Goal: Task Accomplishment & Management: Complete application form

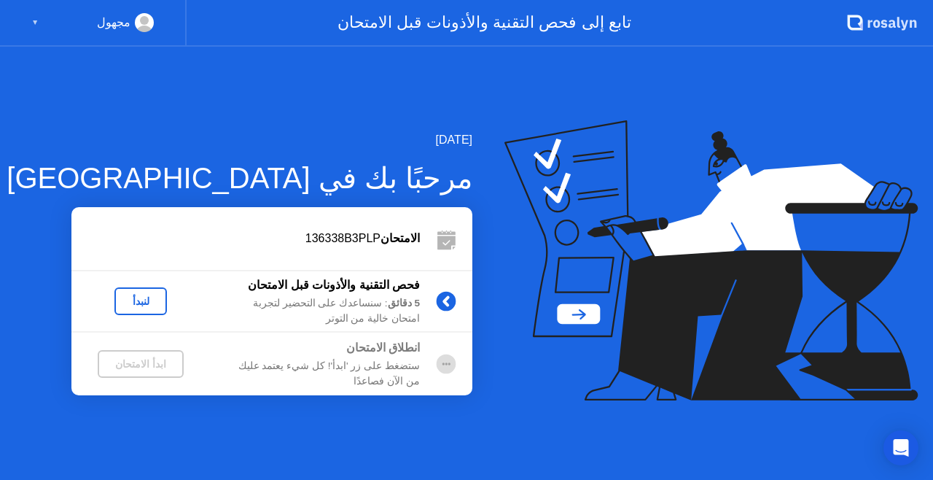
click at [127, 304] on div "لنبدأ" at bounding box center [140, 301] width 41 height 12
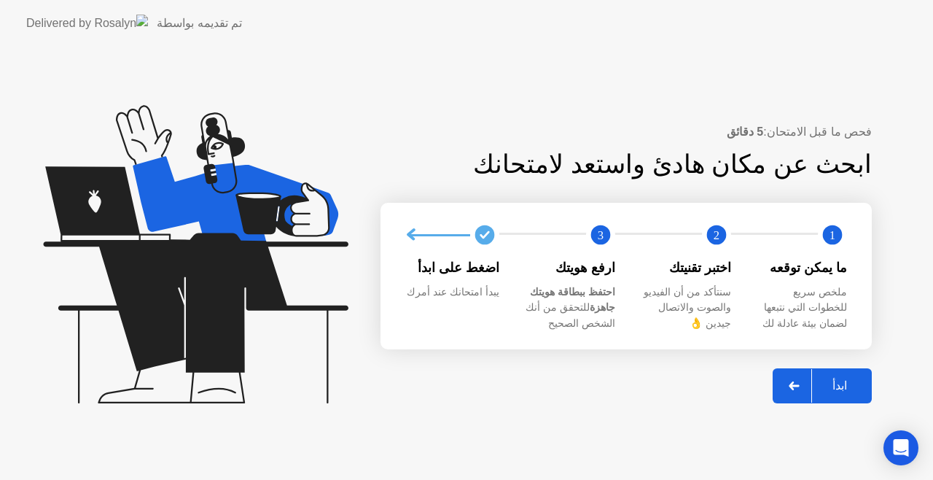
click at [845, 387] on div "ابدأ" at bounding box center [839, 385] width 55 height 14
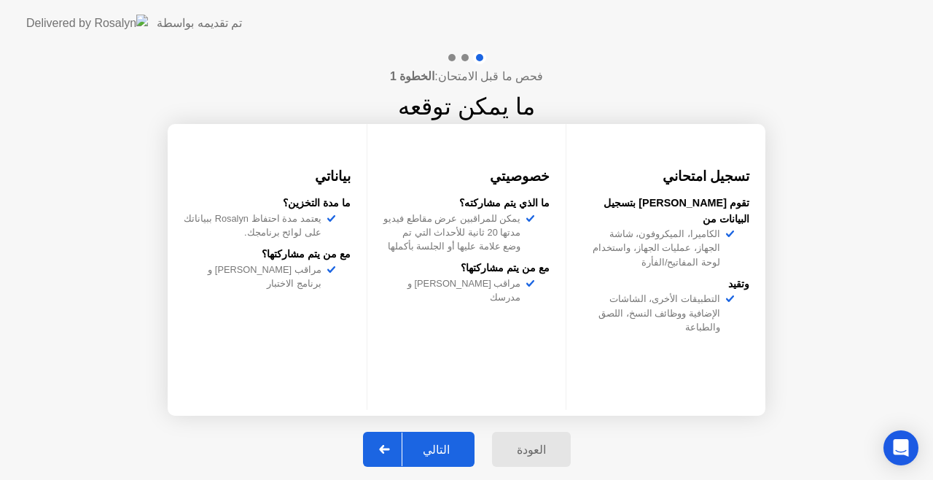
click at [437, 445] on div "التالي" at bounding box center [436, 449] width 68 height 14
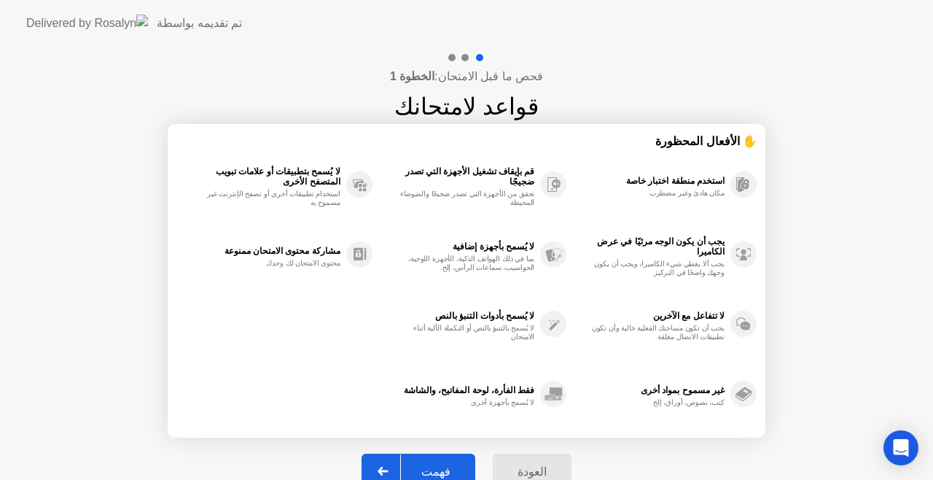
click at [442, 469] on div "فهمت" at bounding box center [436, 471] width 70 height 14
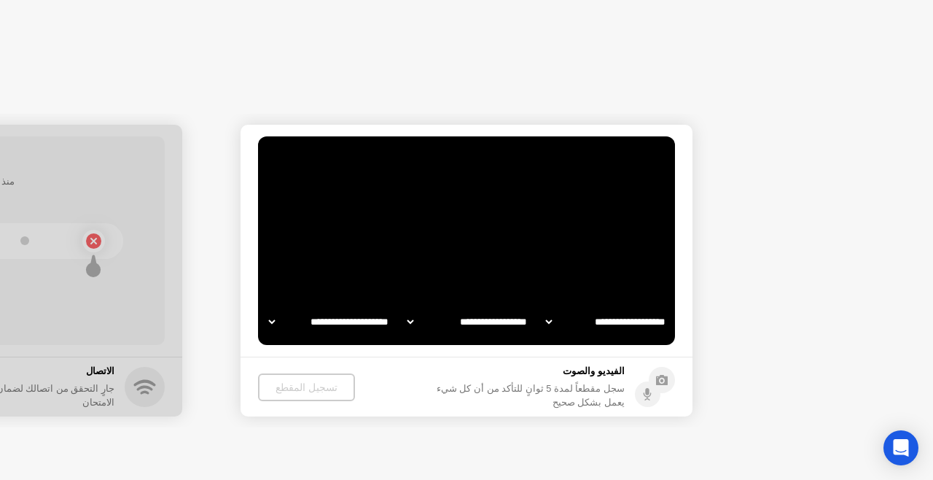
select select "**********"
select select "*******"
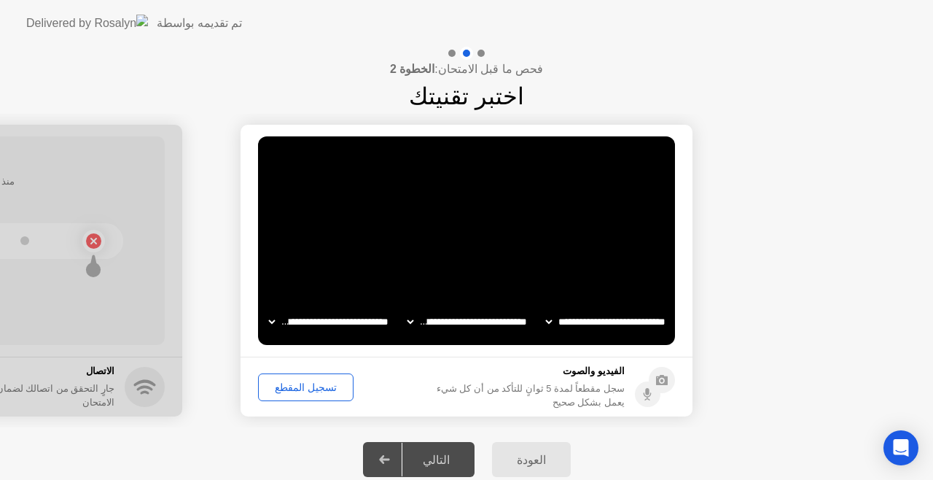
click at [302, 391] on div "تسجيل المقطع" at bounding box center [305, 387] width 85 height 12
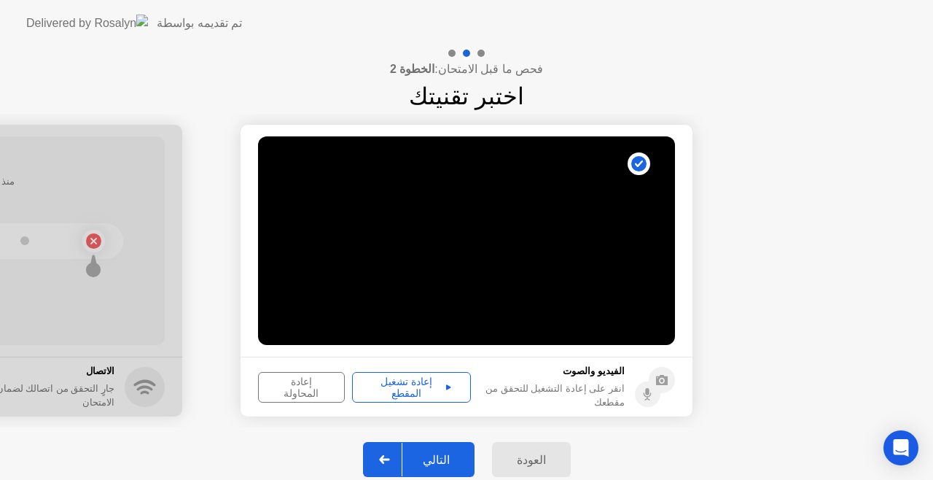
click at [397, 386] on div "إعادة تشغيل المقطع" at bounding box center [411, 386] width 109 height 23
click at [399, 455] on div at bounding box center [384, 459] width 35 height 34
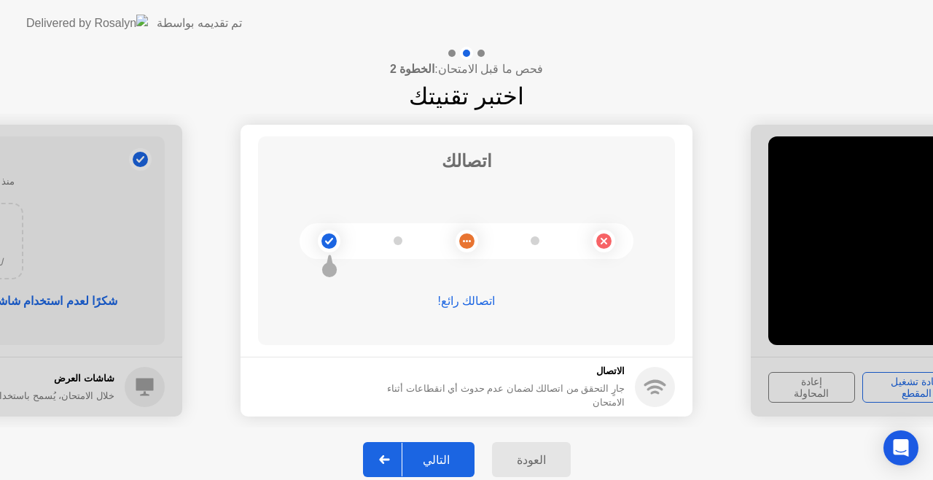
click at [424, 453] on div "التالي" at bounding box center [436, 460] width 68 height 14
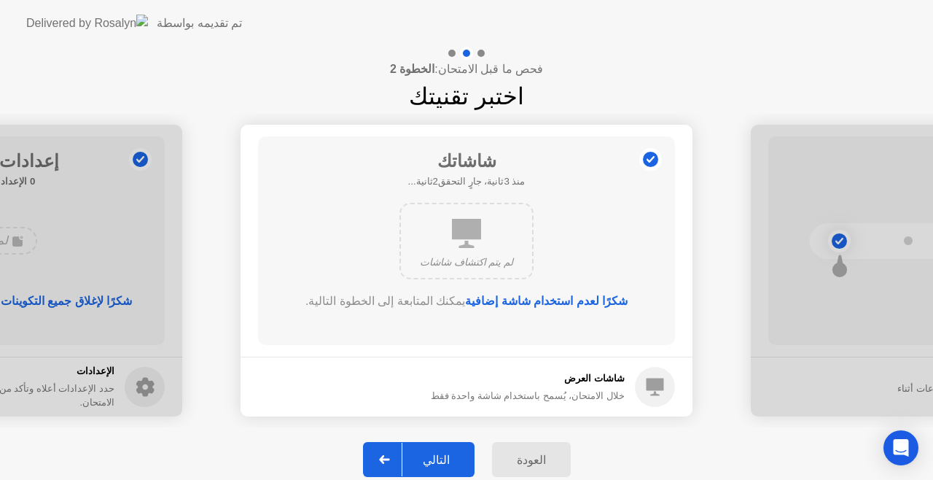
click at [427, 458] on div "التالي" at bounding box center [436, 460] width 68 height 14
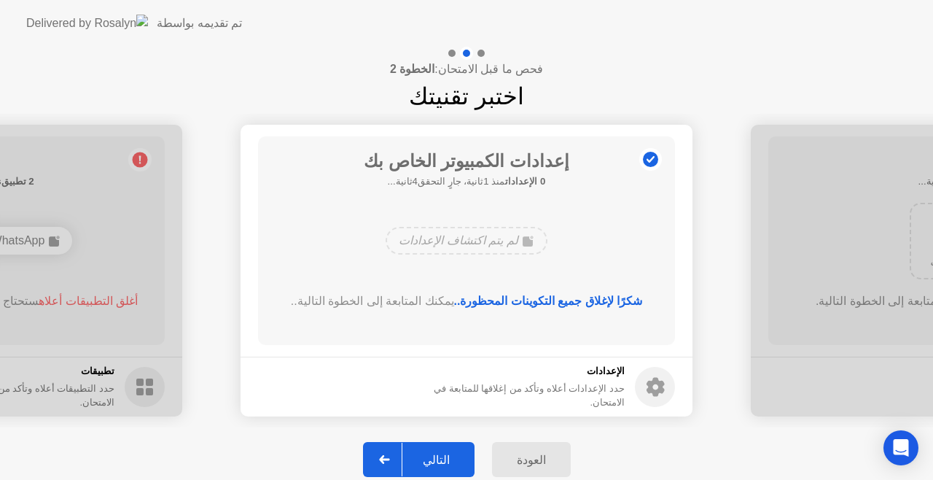
click at [427, 458] on div "التالي" at bounding box center [436, 460] width 68 height 14
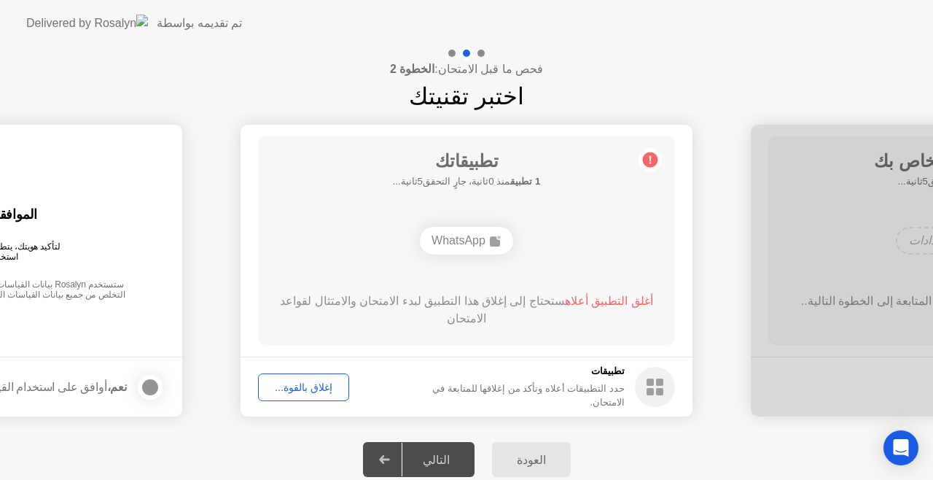
click at [305, 388] on div "إغلاق بالقوة..." at bounding box center [303, 387] width 81 height 12
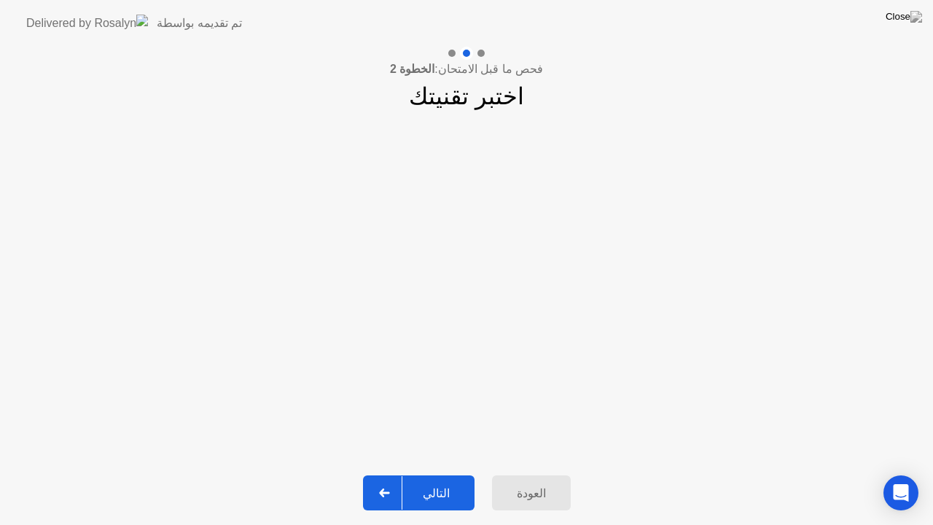
click at [417, 479] on div "التالي" at bounding box center [436, 493] width 68 height 14
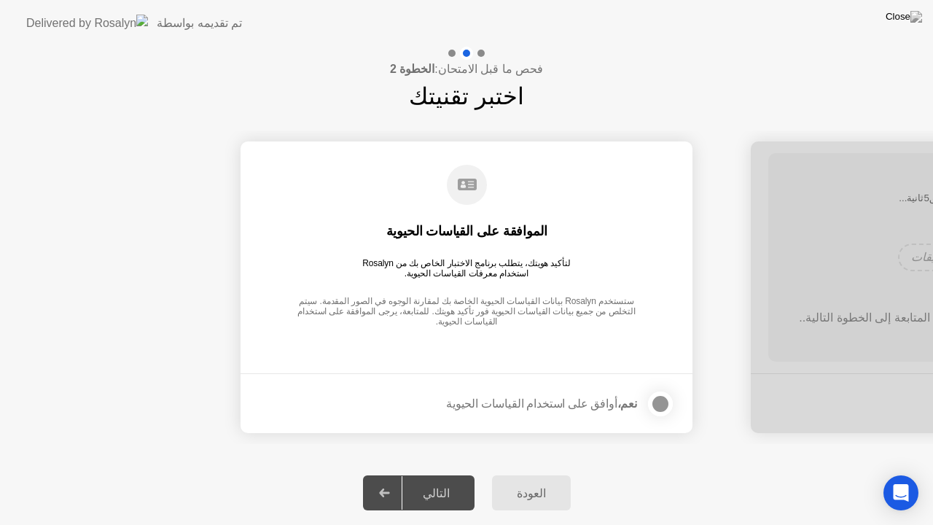
click at [662, 399] on div at bounding box center [660, 403] width 17 height 17
click at [440, 479] on div "التالي" at bounding box center [436, 493] width 68 height 14
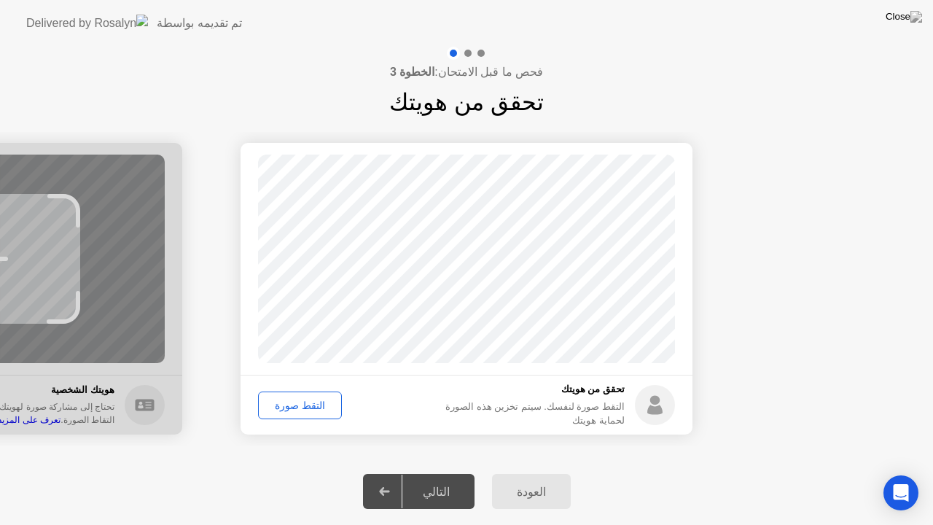
click at [296, 408] on div "التقط صورة" at bounding box center [300, 405] width 74 height 12
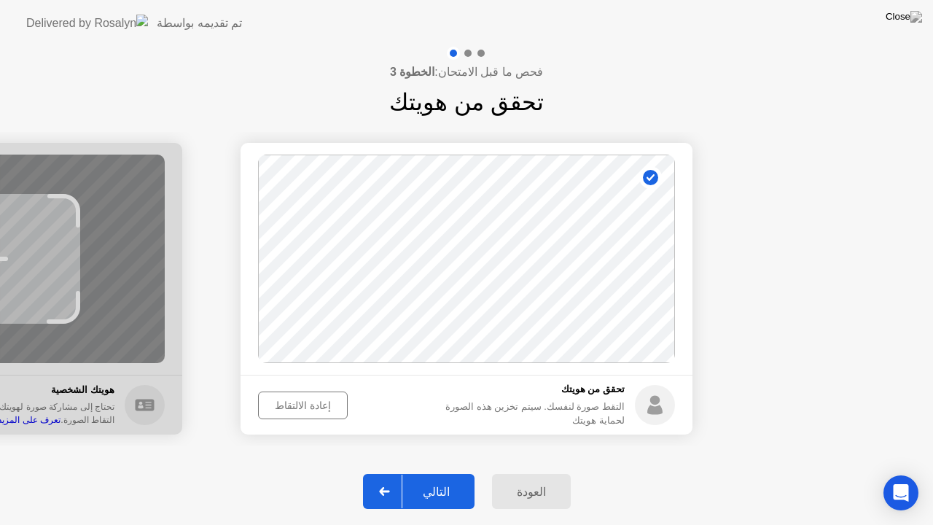
click at [440, 479] on div "التالي" at bounding box center [436, 492] width 68 height 14
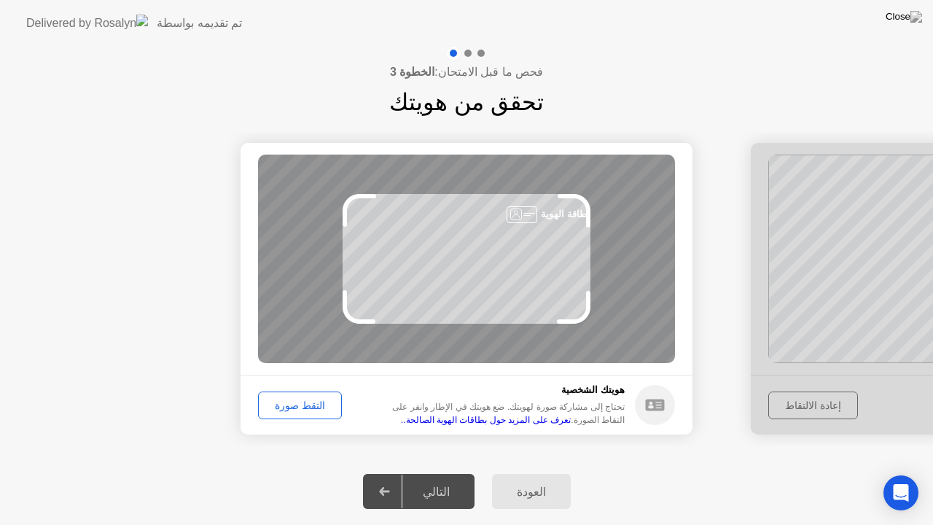
click at [308, 410] on div "التقط صورة" at bounding box center [300, 405] width 74 height 12
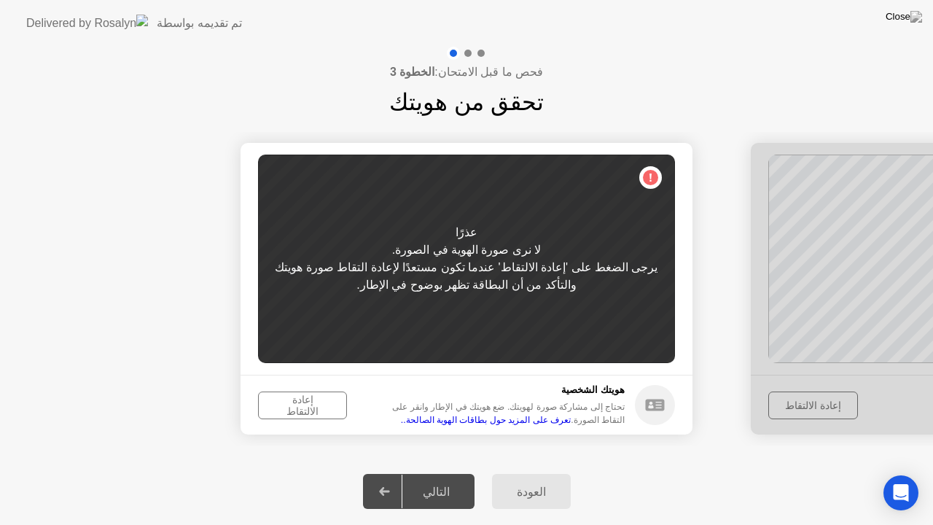
click at [296, 413] on button "إعادة الالتقاط" at bounding box center [302, 405] width 89 height 28
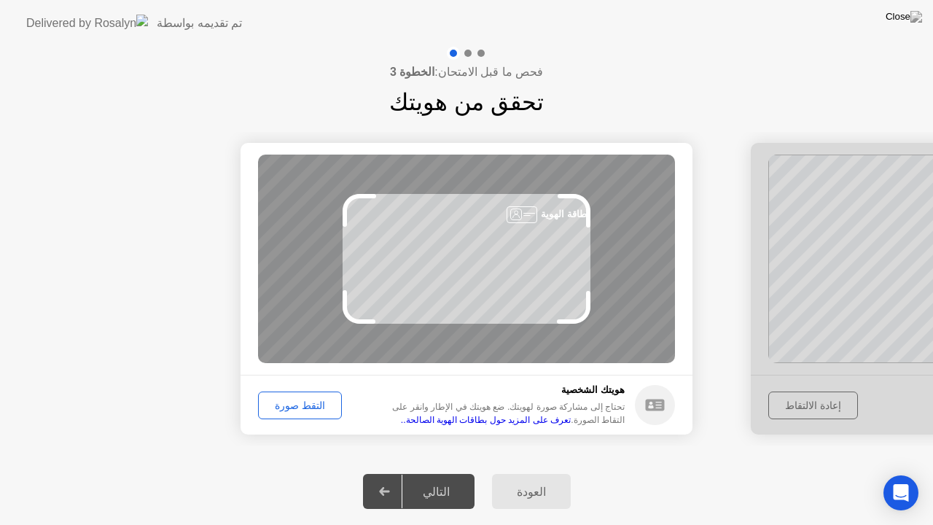
click at [304, 405] on div "التقط صورة" at bounding box center [300, 405] width 74 height 12
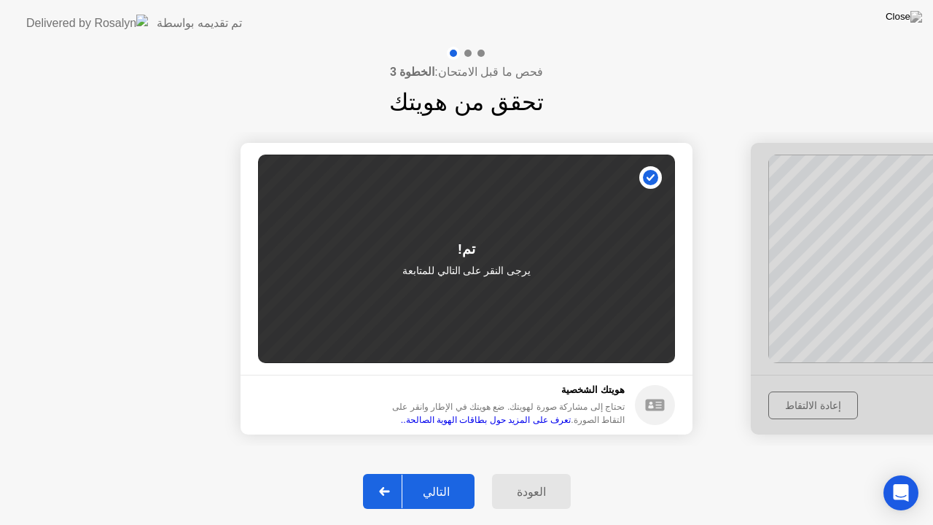
click at [426, 479] on div "التالي" at bounding box center [436, 492] width 68 height 14
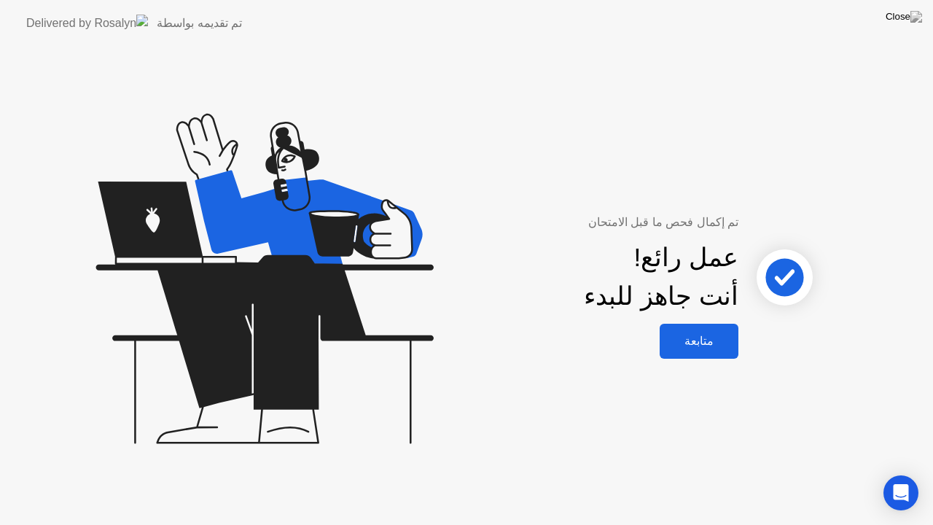
click at [703, 328] on button "متابعة" at bounding box center [699, 341] width 79 height 35
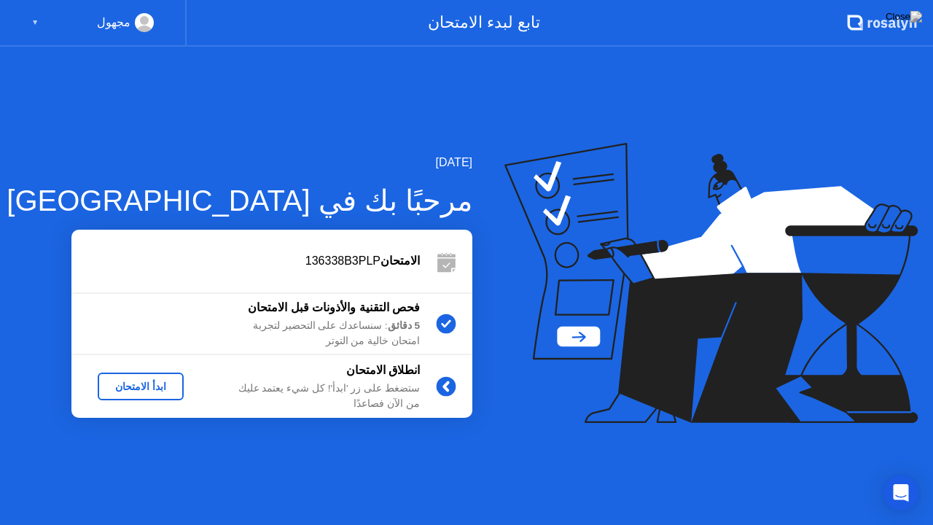
click at [136, 386] on div "ابدأ الامتحان" at bounding box center [140, 386] width 74 height 12
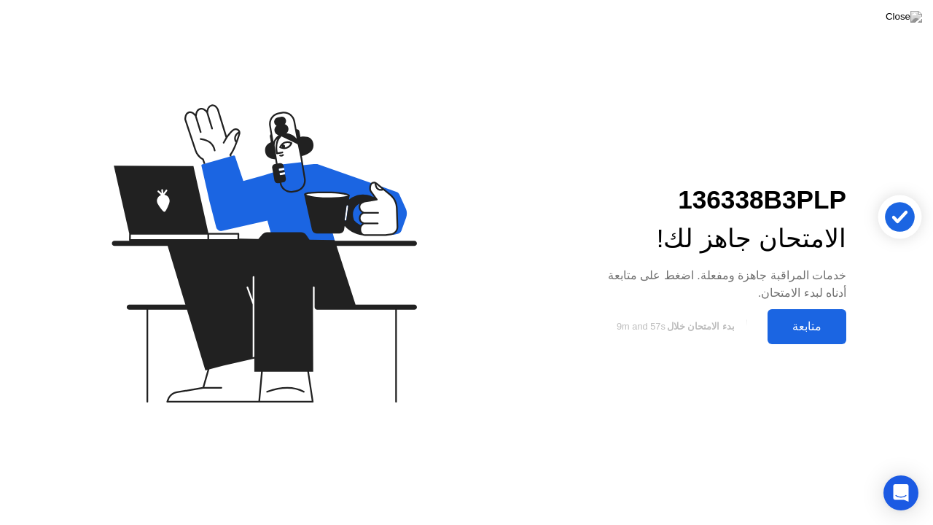
click at [802, 327] on div "متابعة" at bounding box center [807, 326] width 70 height 14
